Goal: Entertainment & Leisure: Consume media (video, audio)

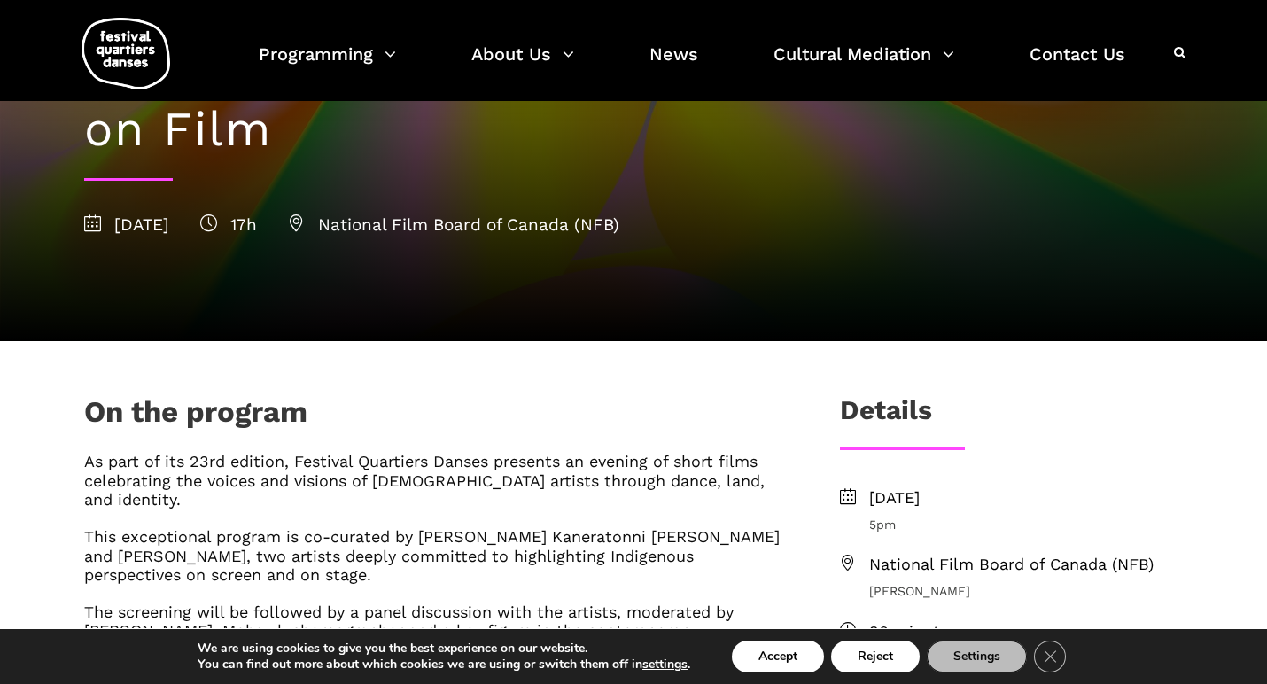
scroll to position [191, 0]
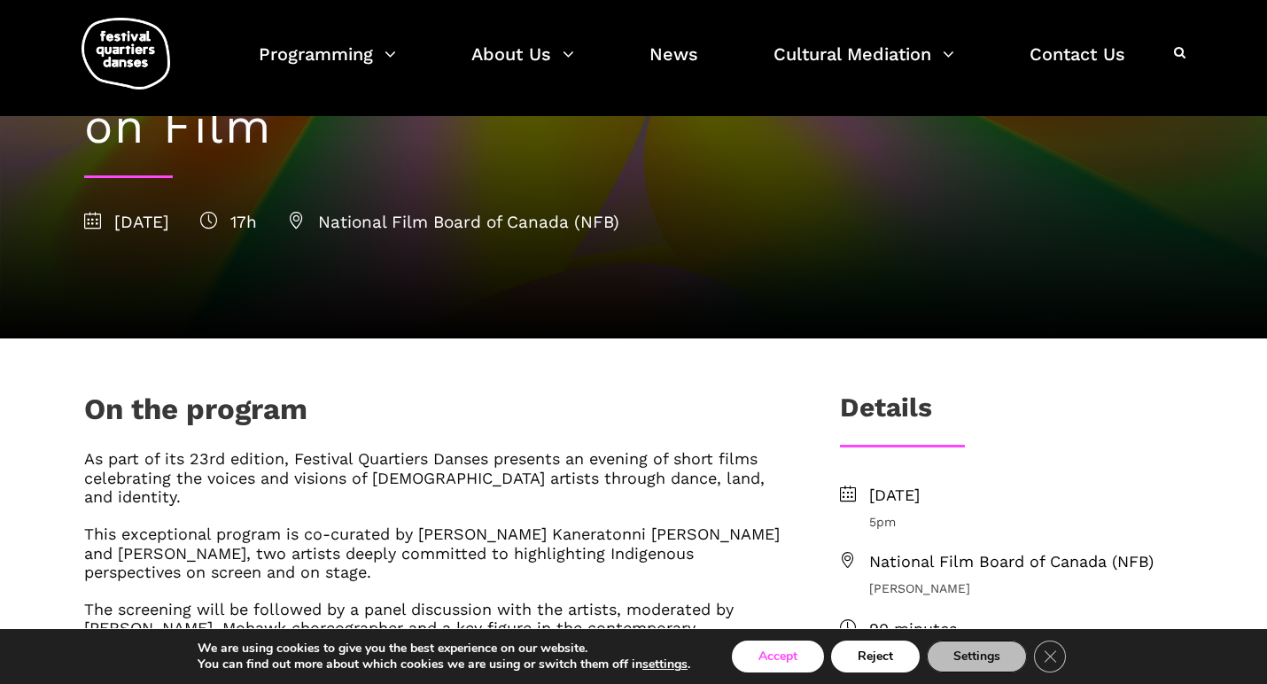
click at [802, 658] on button "Accept" at bounding box center [778, 657] width 92 height 32
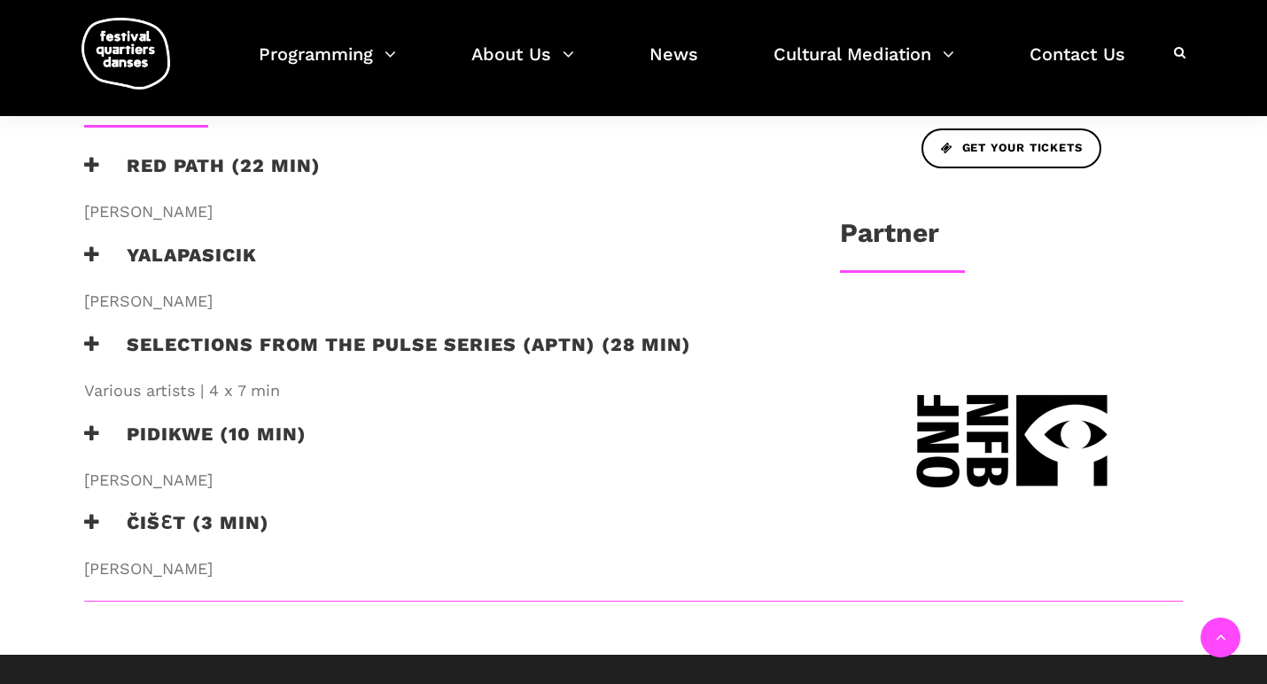
scroll to position [824, 0]
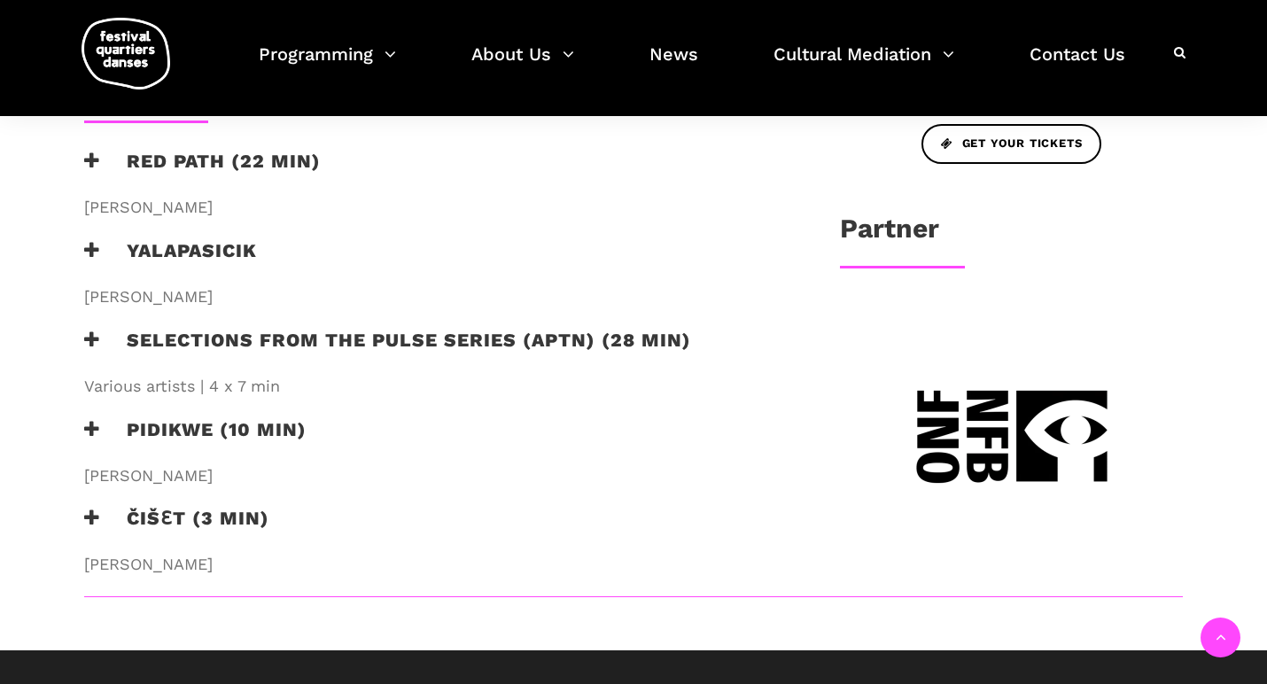
click at [398, 329] on h3 "Selections from the PULSE series (APTN) (28 min)" at bounding box center [387, 351] width 607 height 44
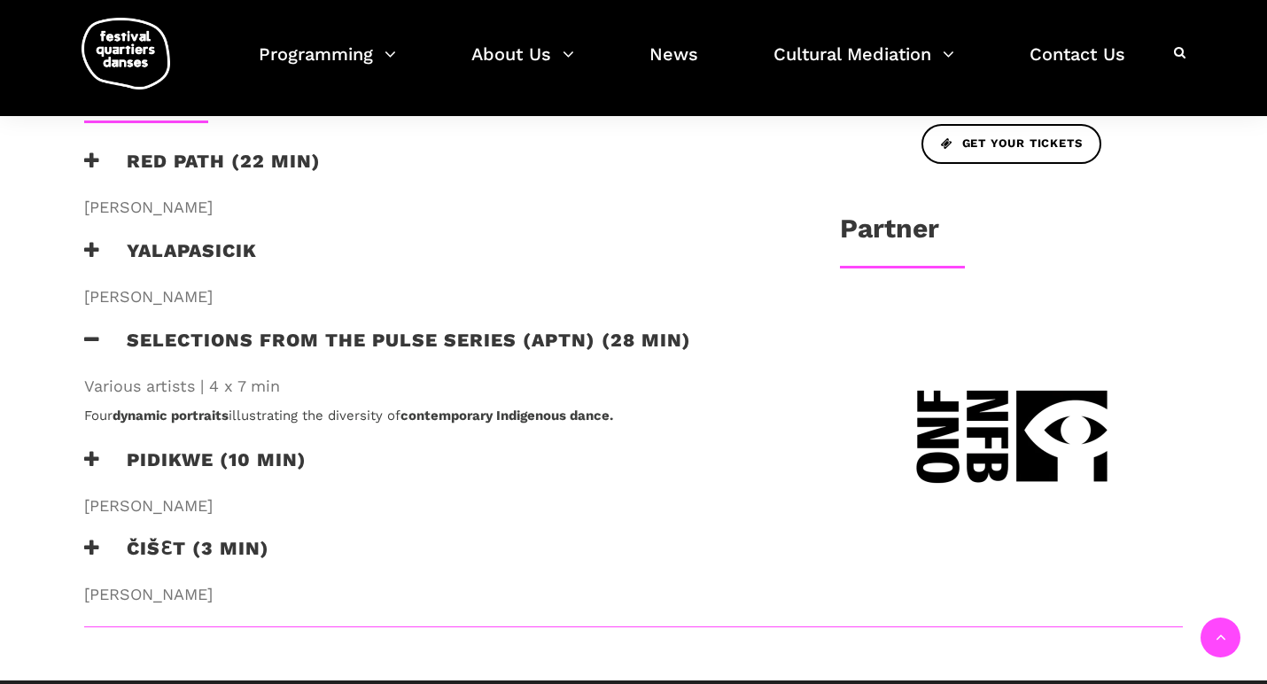
scroll to position [832, 0]
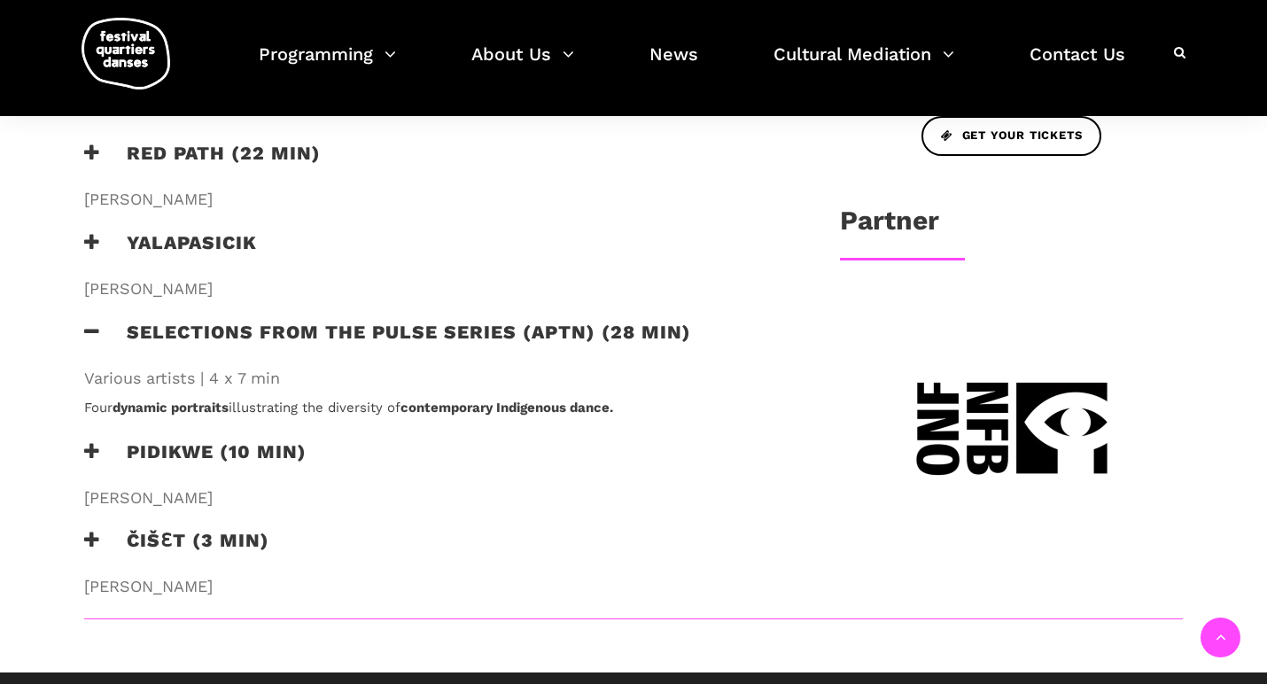
click at [468, 321] on h3 "Selections from the PULSE series (APTN) (28 min)" at bounding box center [387, 343] width 607 height 44
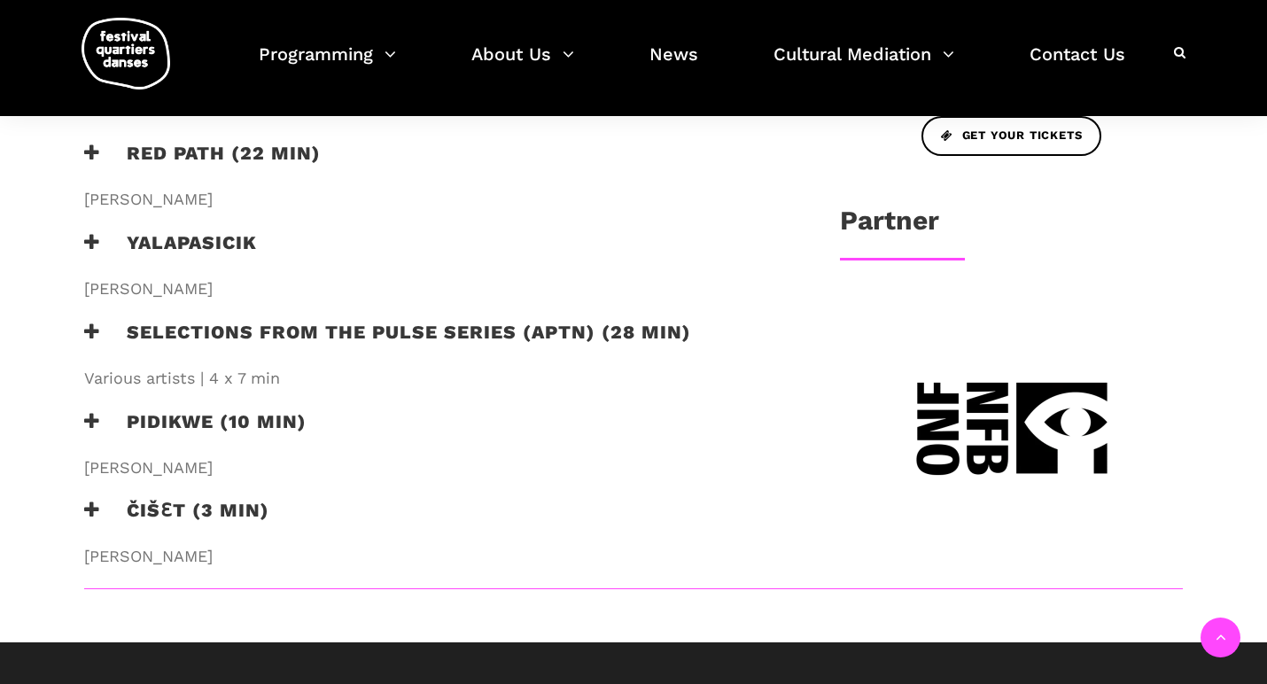
click at [468, 321] on h3 "Selections from the PULSE series (APTN) (28 min)" at bounding box center [387, 343] width 607 height 44
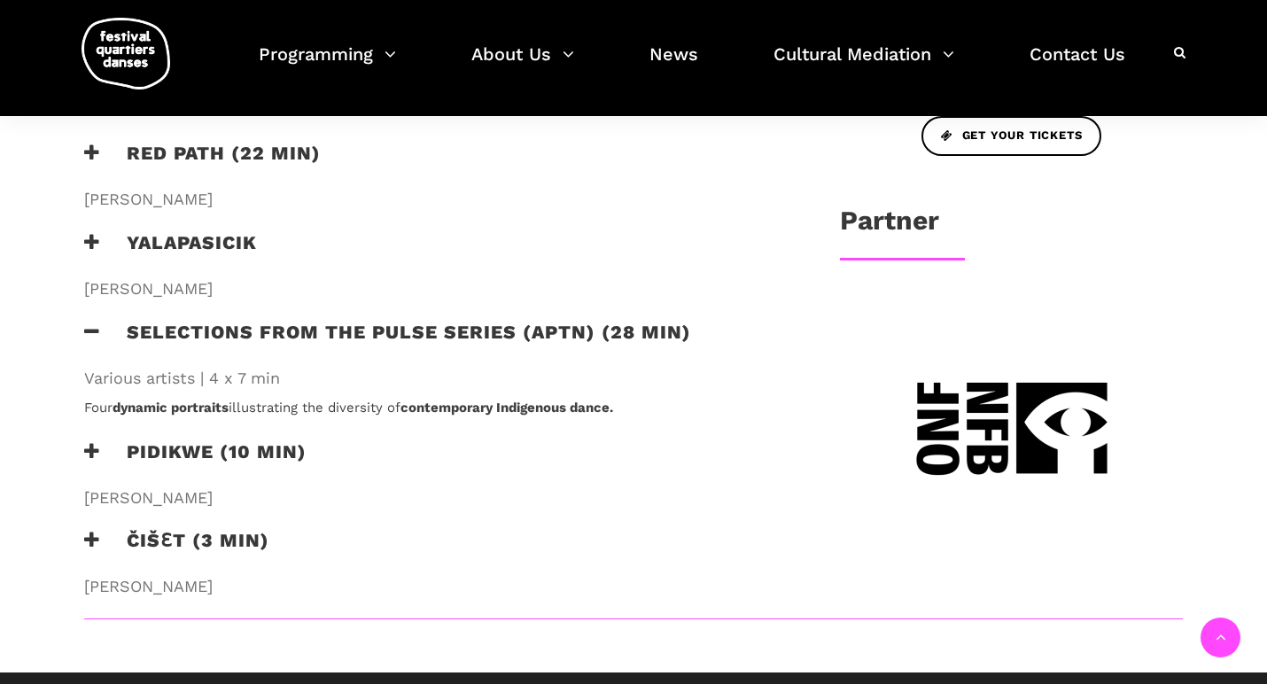
click at [468, 321] on h3 "Selections from the PULSE series (APTN) (28 min)" at bounding box center [387, 343] width 607 height 44
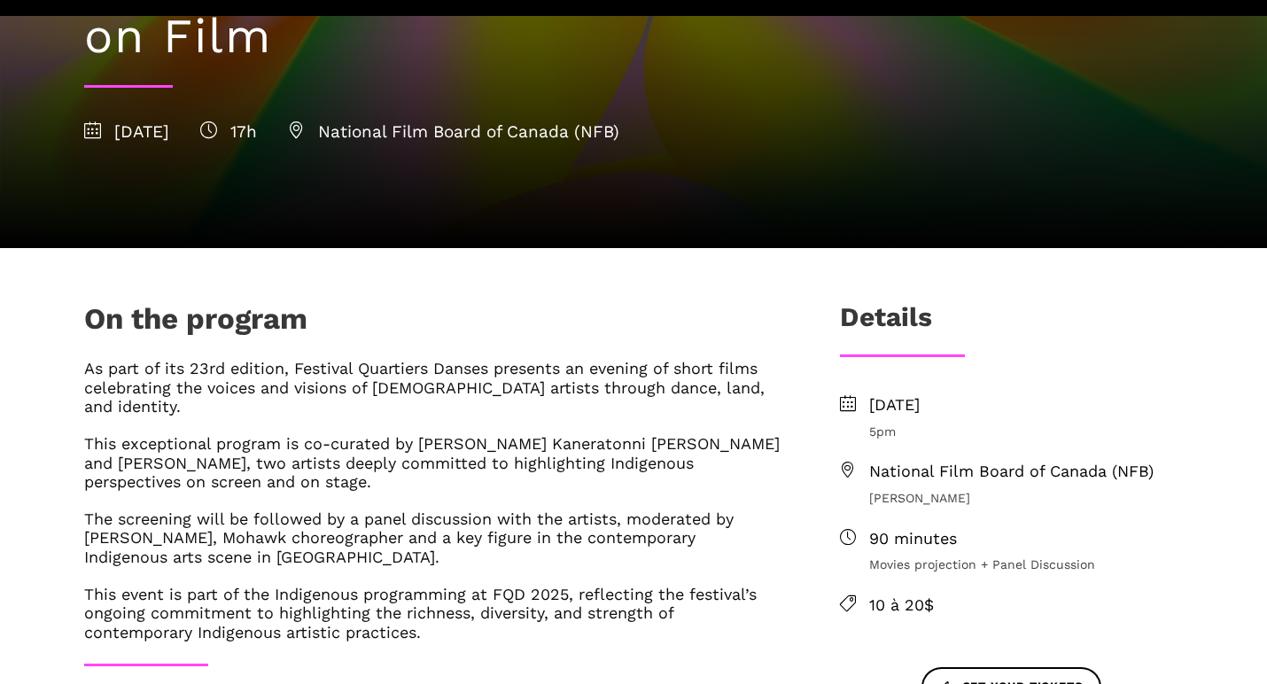
scroll to position [284, 0]
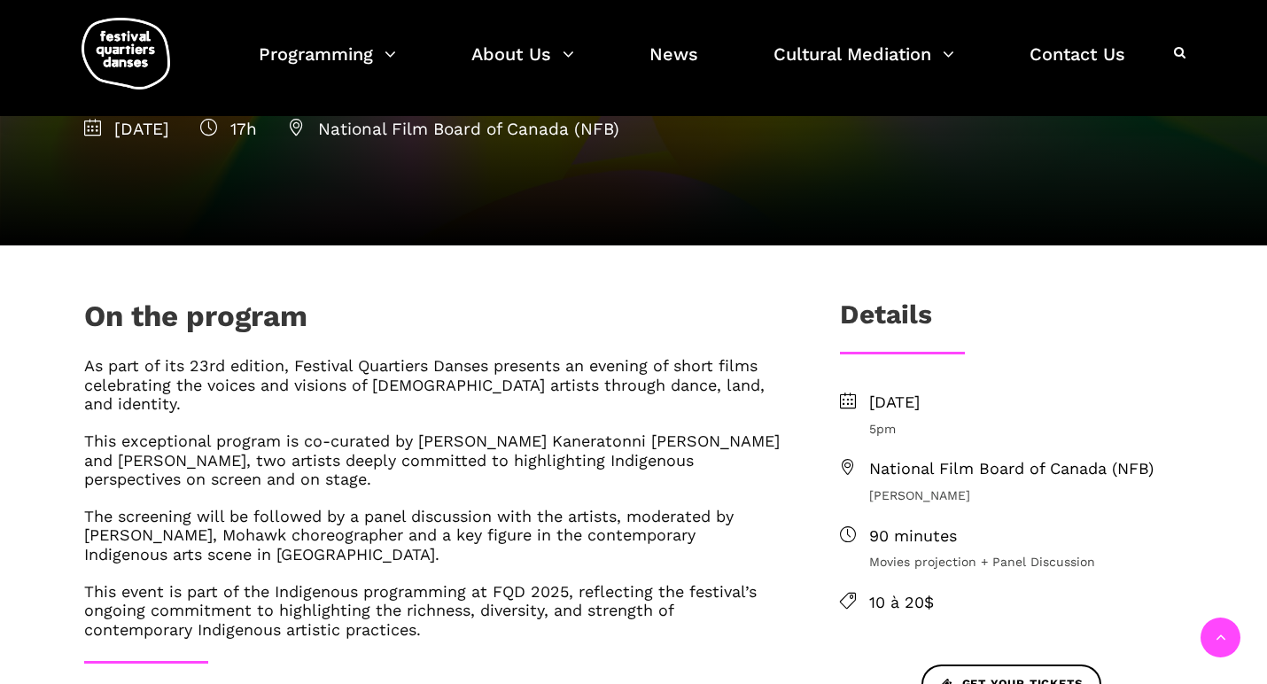
click at [1034, 464] on span "National Film Board of Canada (NFB)" at bounding box center [1026, 469] width 314 height 26
click at [992, 463] on span "National Film Board of Canada (NFB)" at bounding box center [1026, 469] width 314 height 26
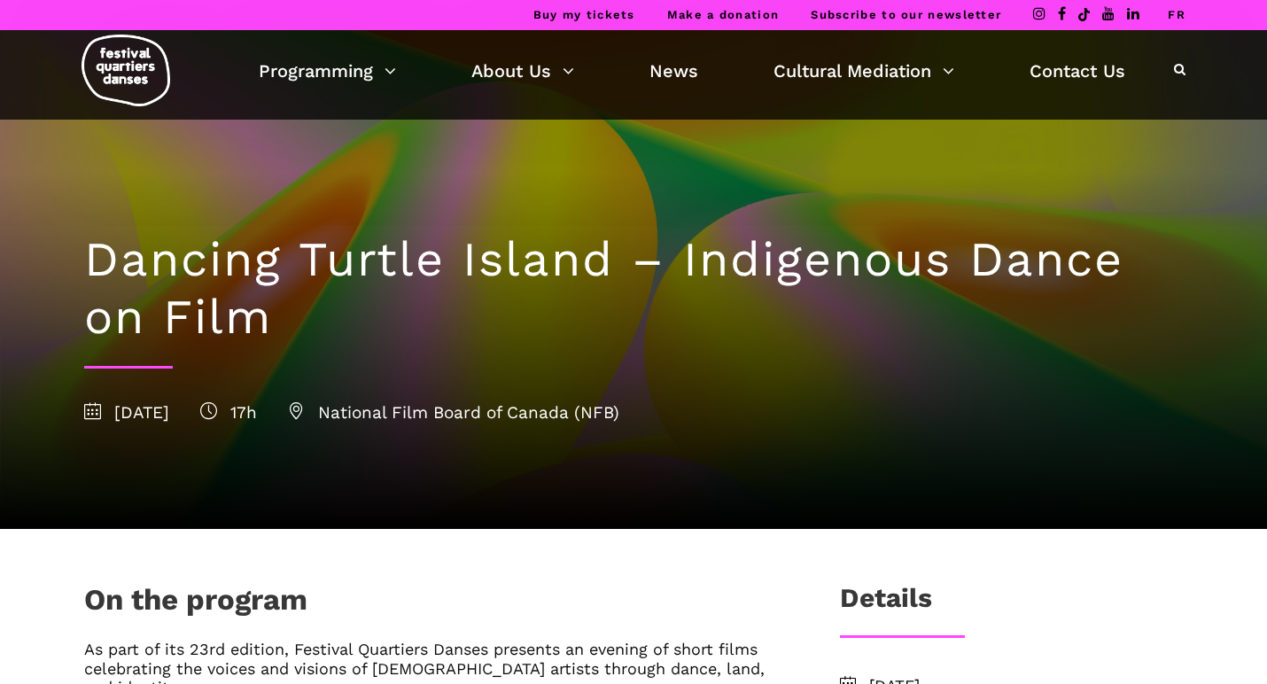
scroll to position [0, 0]
